Goal: Find specific page/section: Find specific page/section

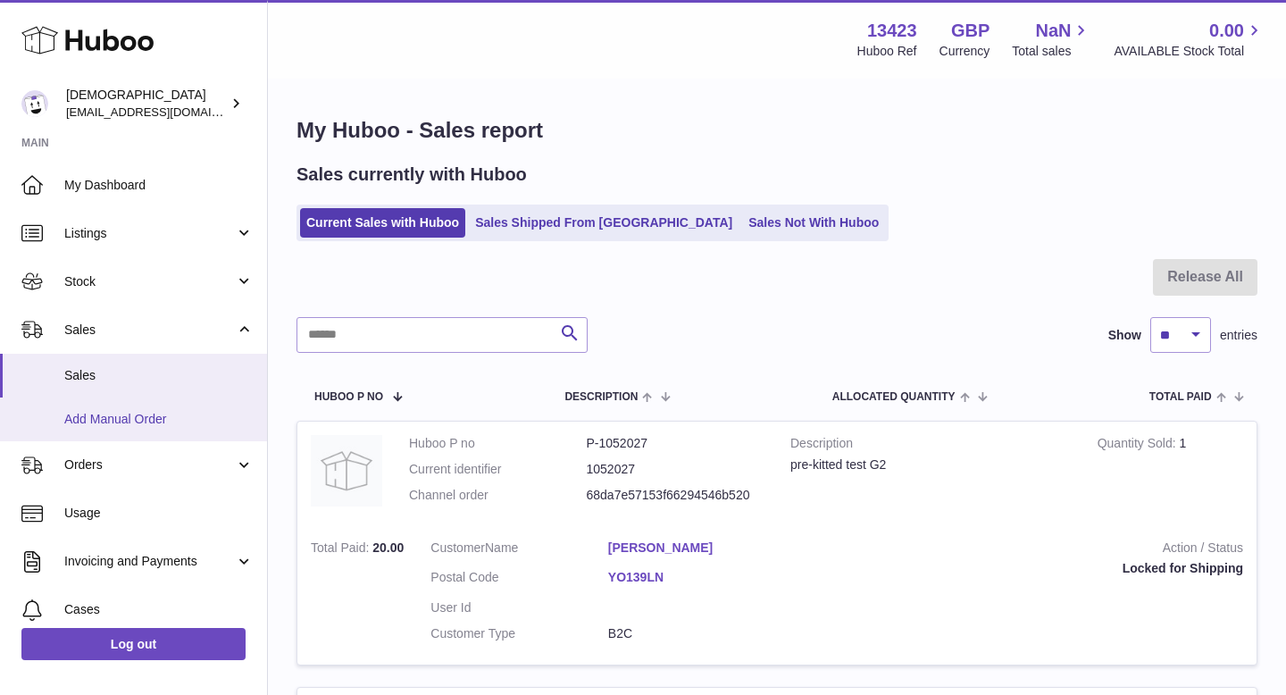
click at [124, 440] on link "Add Manual Order" at bounding box center [133, 419] width 267 height 44
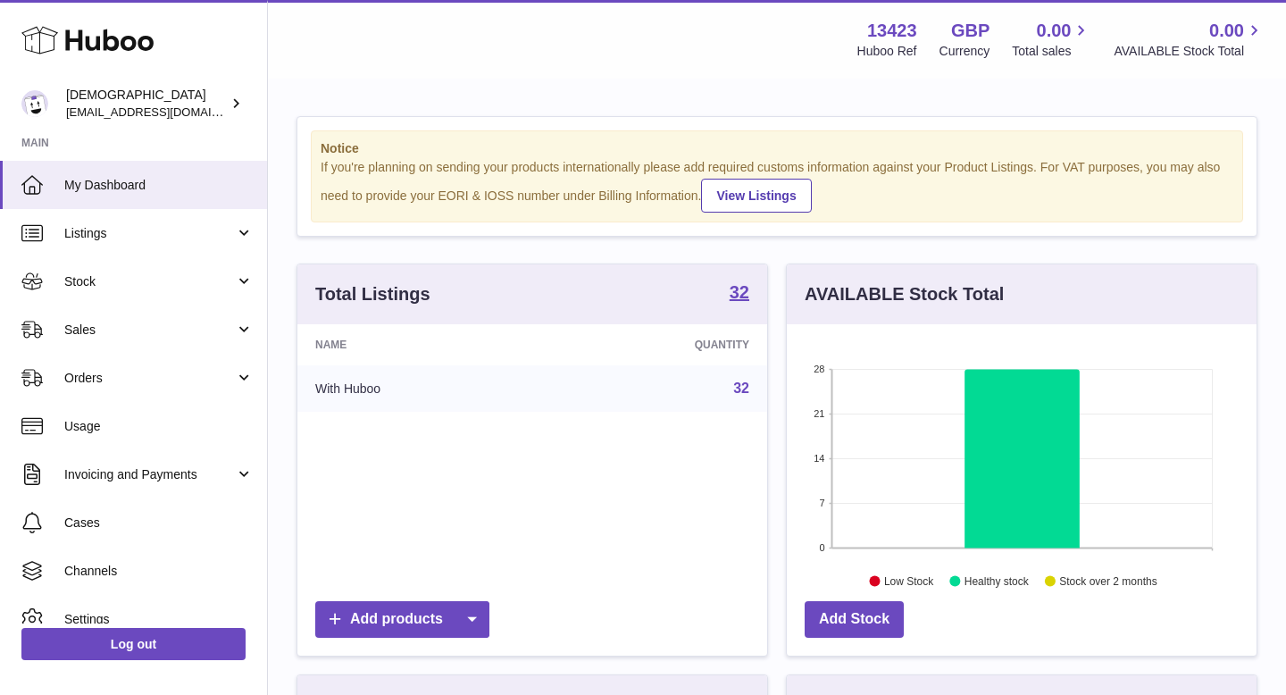
scroll to position [279, 470]
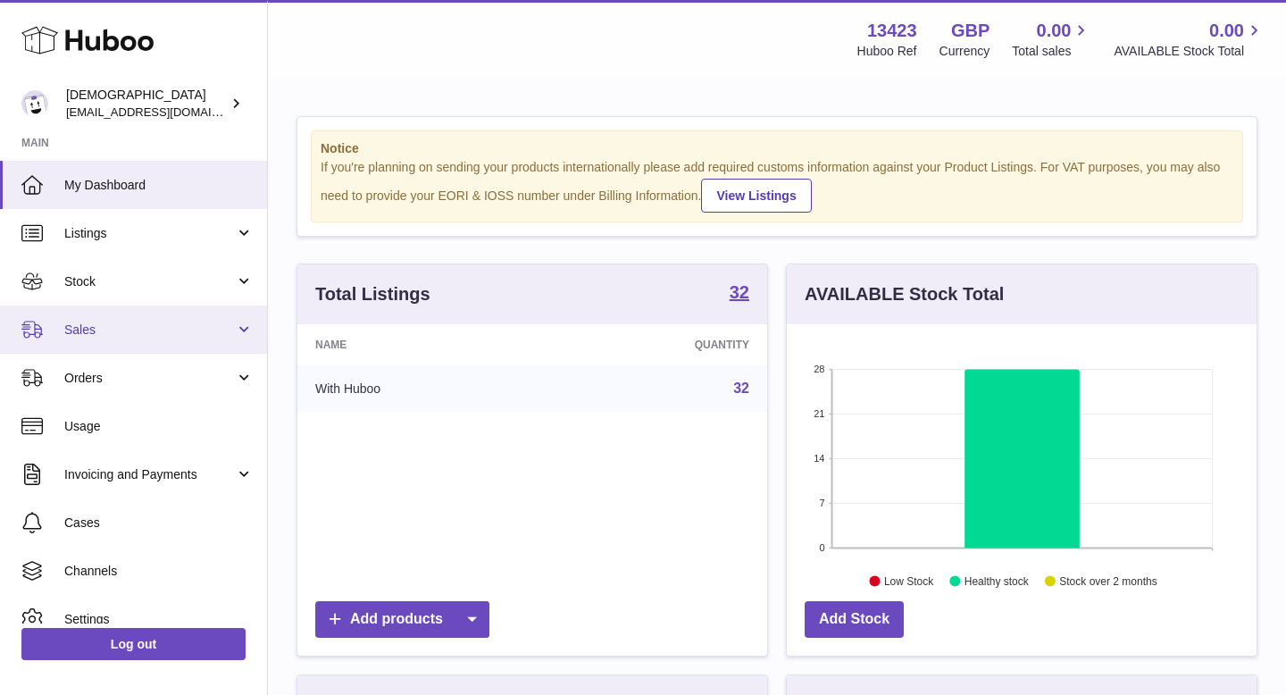
click at [133, 340] on link "Sales" at bounding box center [133, 329] width 267 height 48
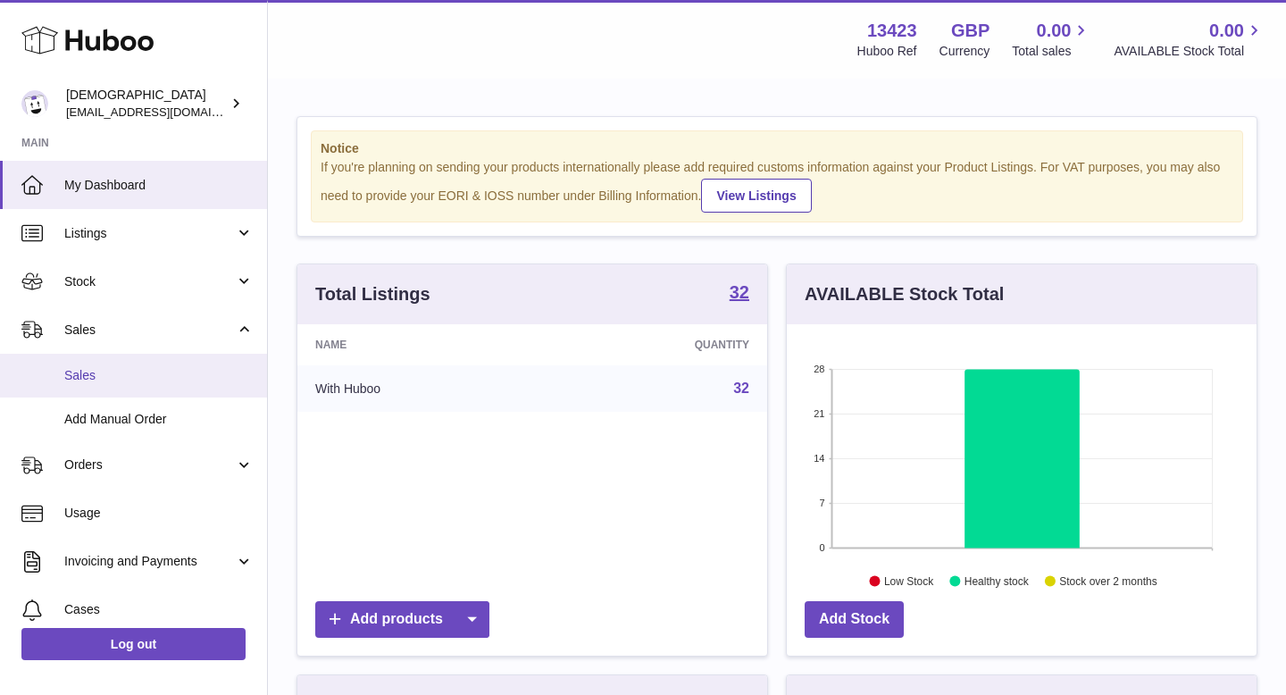
click at [131, 376] on span "Sales" at bounding box center [158, 375] width 189 height 17
